Goal: Task Accomplishment & Management: Complete application form

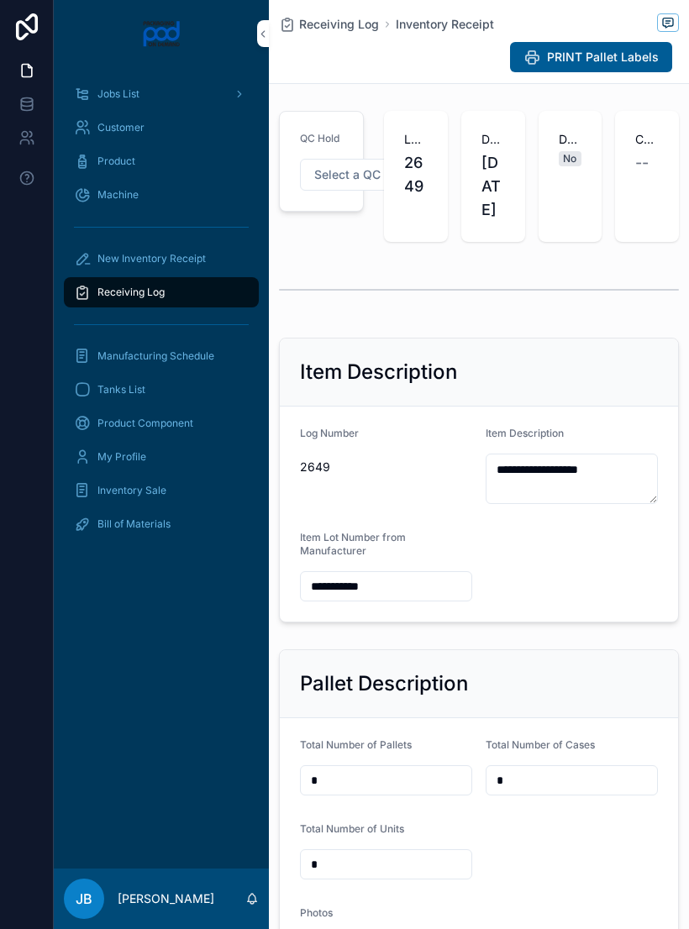
scroll to position [33, 4]
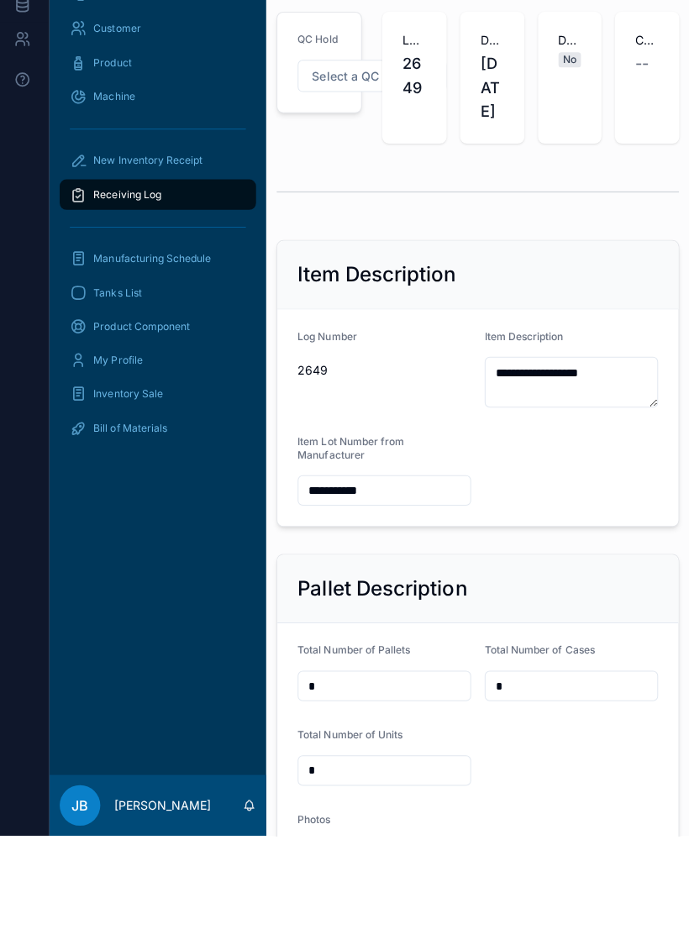
click at [183, 245] on div "New Inventory Receipt" at bounding box center [161, 258] width 175 height 27
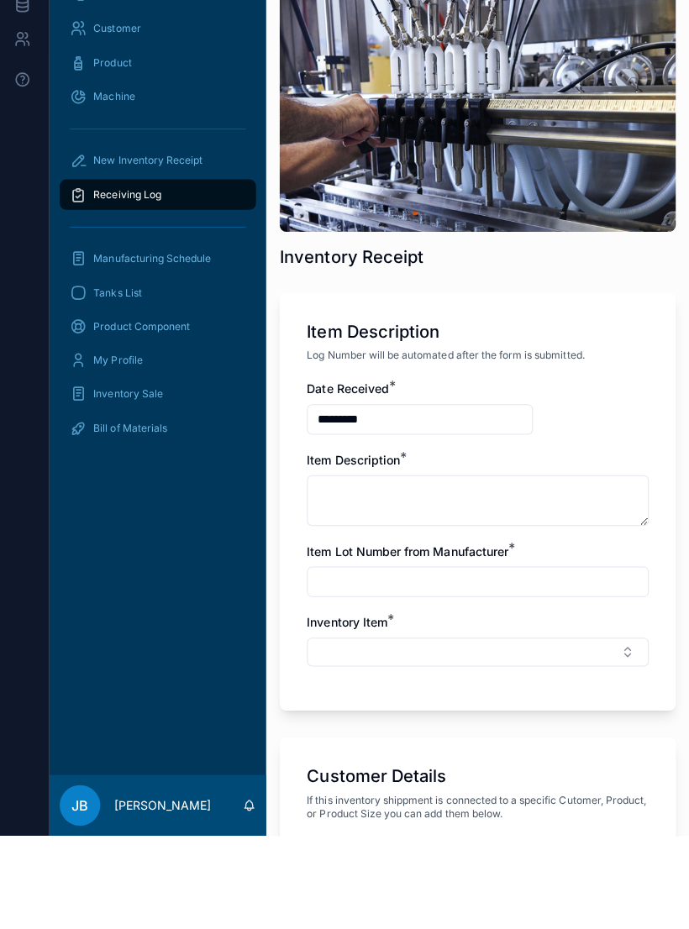
click at [191, 252] on span "New Inventory Receipt" at bounding box center [151, 258] width 108 height 13
click at [177, 279] on div "Receiving Log" at bounding box center [161, 292] width 175 height 27
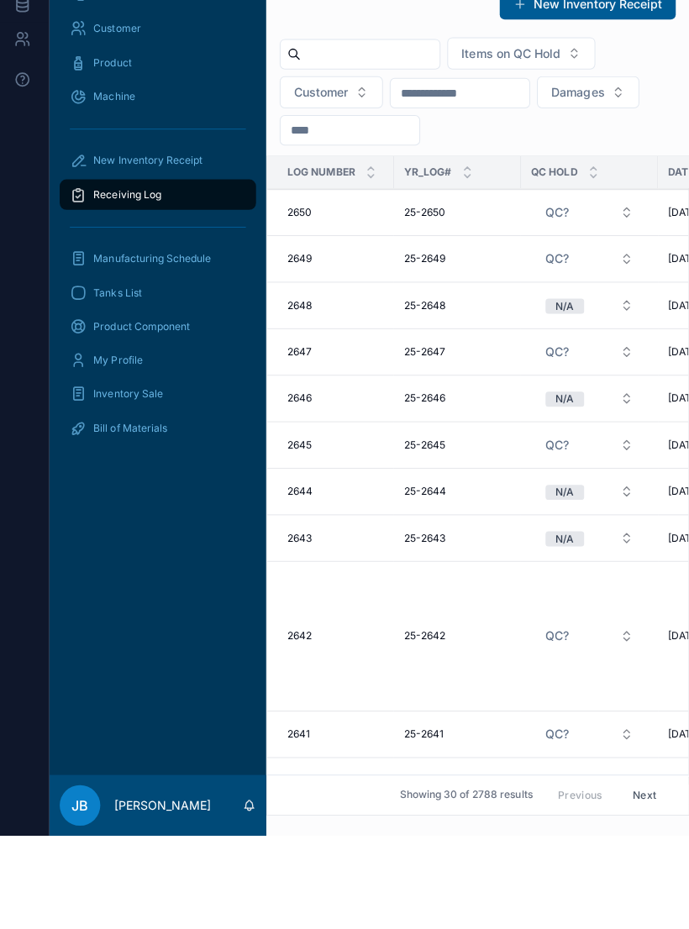
click at [406, 141] on input "scrollable content" at bounding box center [372, 153] width 138 height 24
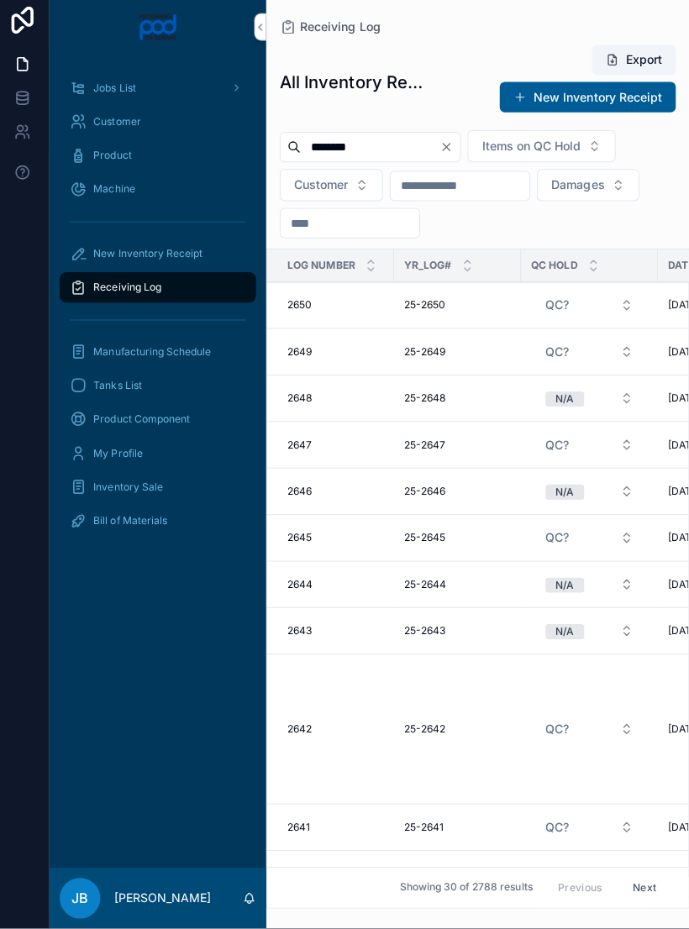
type input "********"
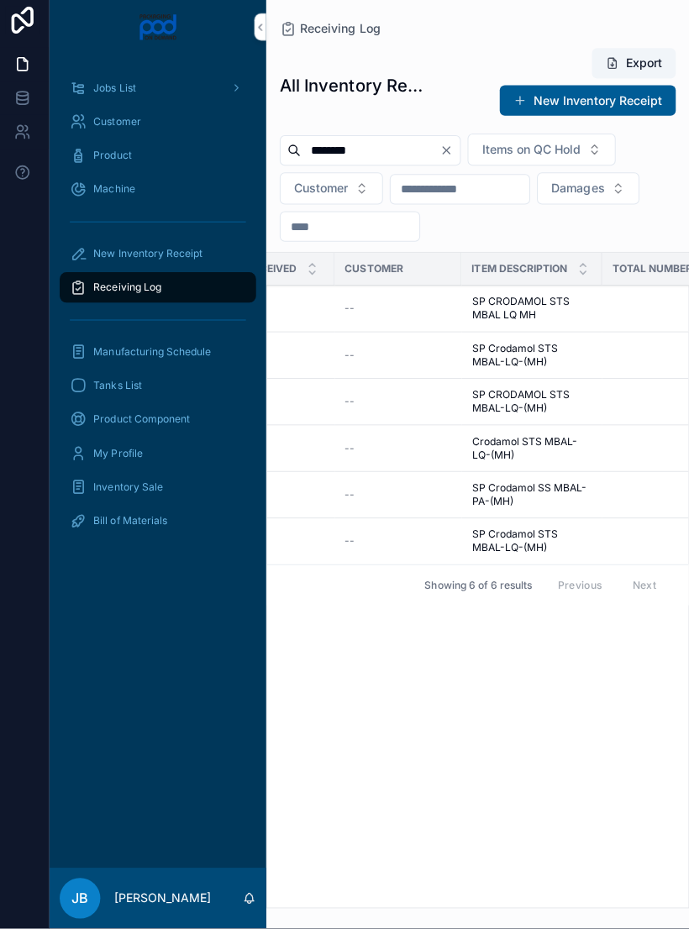
scroll to position [0, 444]
click at [530, 300] on span "SP CRODAMOL STS MBAL LQ MH" at bounding box center [524, 313] width 119 height 27
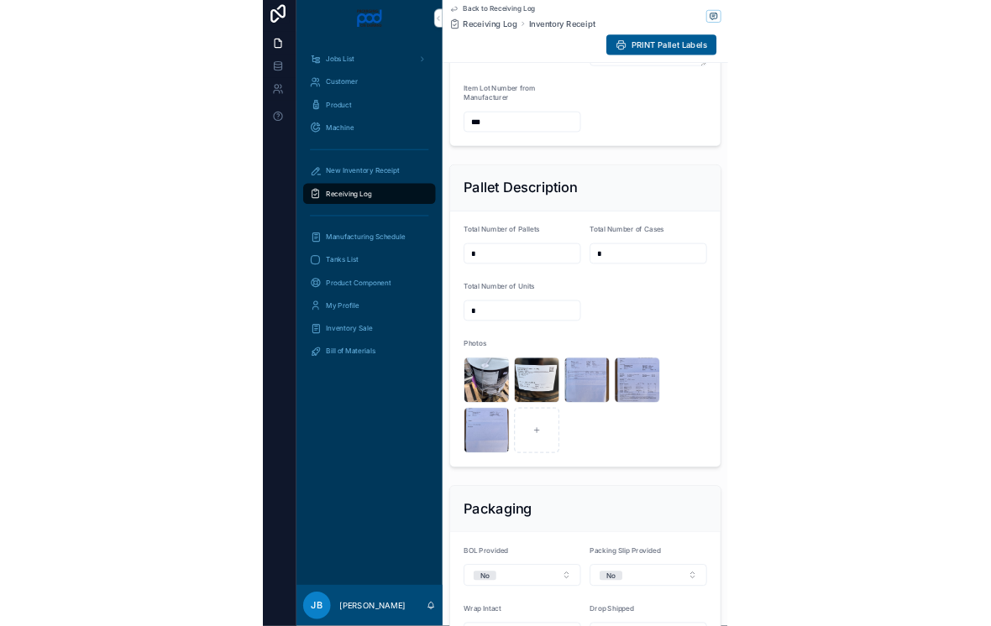
scroll to position [449, 0]
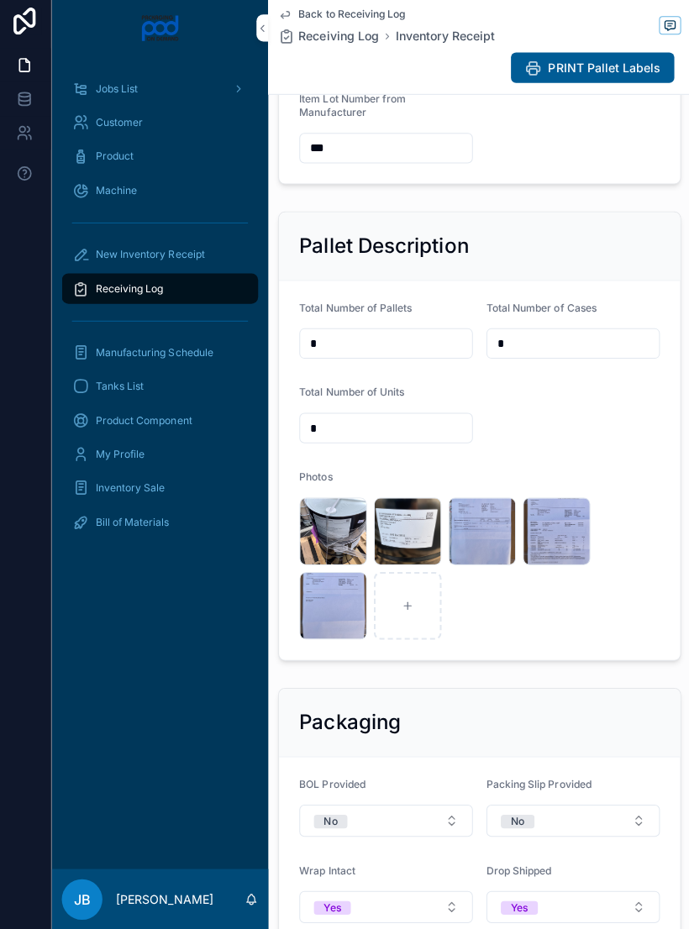
click at [364, 527] on div "image .jpg" at bounding box center [333, 533] width 67 height 67
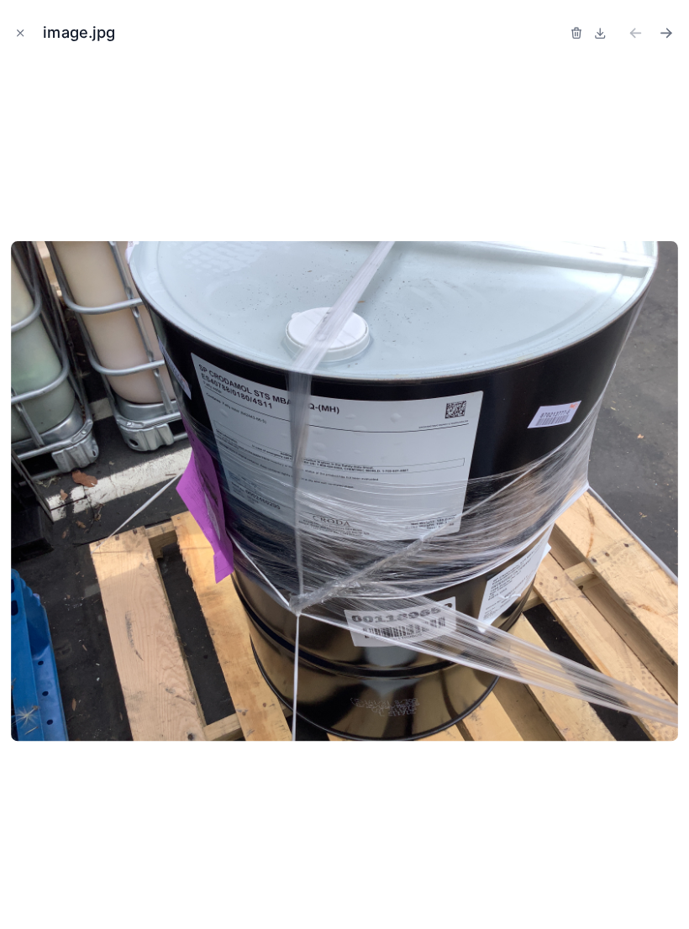
click at [432, 561] on img at bounding box center [344, 493] width 662 height 496
click at [23, 910] on div at bounding box center [344, 493] width 662 height 845
click at [23, 29] on button "Close modal" at bounding box center [22, 38] width 18 height 18
